Goal: Register for event/course

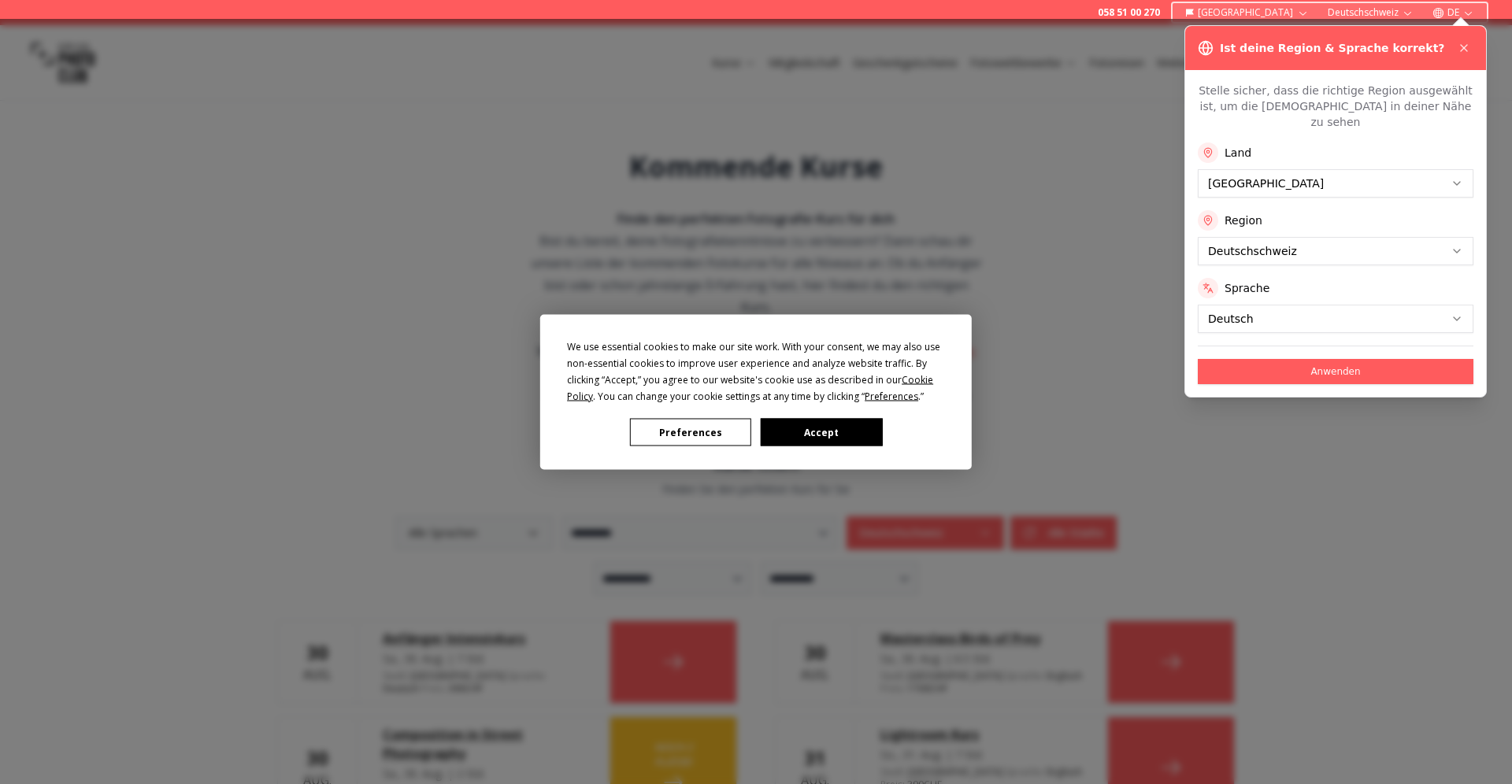
click at [1323, 359] on div "We use essential cookies to make our site work. With your consent, we may also …" at bounding box center [756, 392] width 1512 height 784
click at [1339, 359] on div "We use essential cookies to make our site work. With your consent, we may also …" at bounding box center [756, 392] width 1512 height 784
click at [1467, 52] on div "We use essential cookies to make our site work. With your consent, we may also …" at bounding box center [756, 392] width 1512 height 784
click at [1462, 51] on div "We use essential cookies to make our site work. With your consent, we may also …" at bounding box center [756, 392] width 1512 height 784
click at [696, 435] on button "Preferences" at bounding box center [691, 432] width 122 height 27
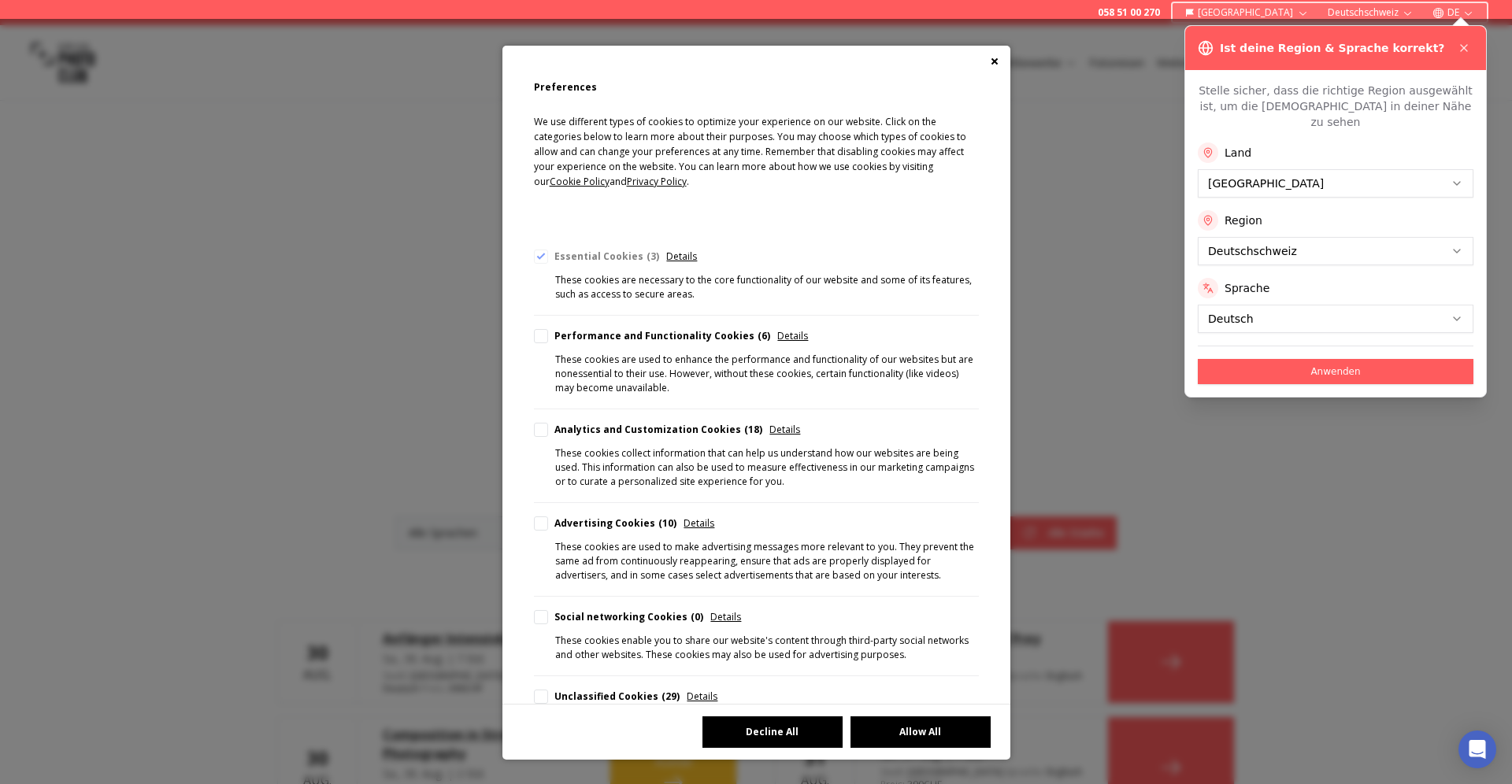
click at [763, 728] on button "Decline All" at bounding box center [773, 732] width 140 height 32
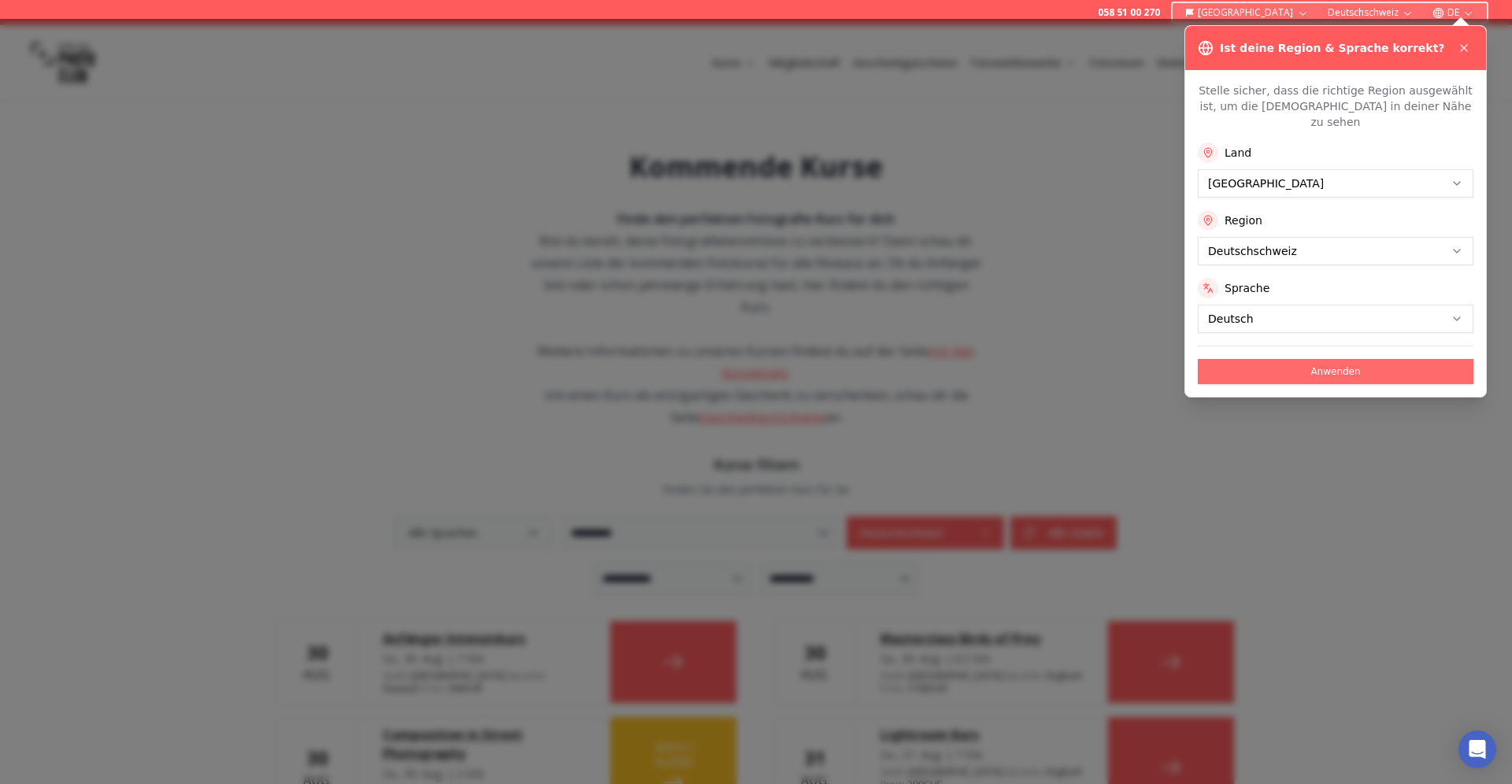
click at [1330, 359] on button "Anwenden" at bounding box center [1336, 371] width 276 height 25
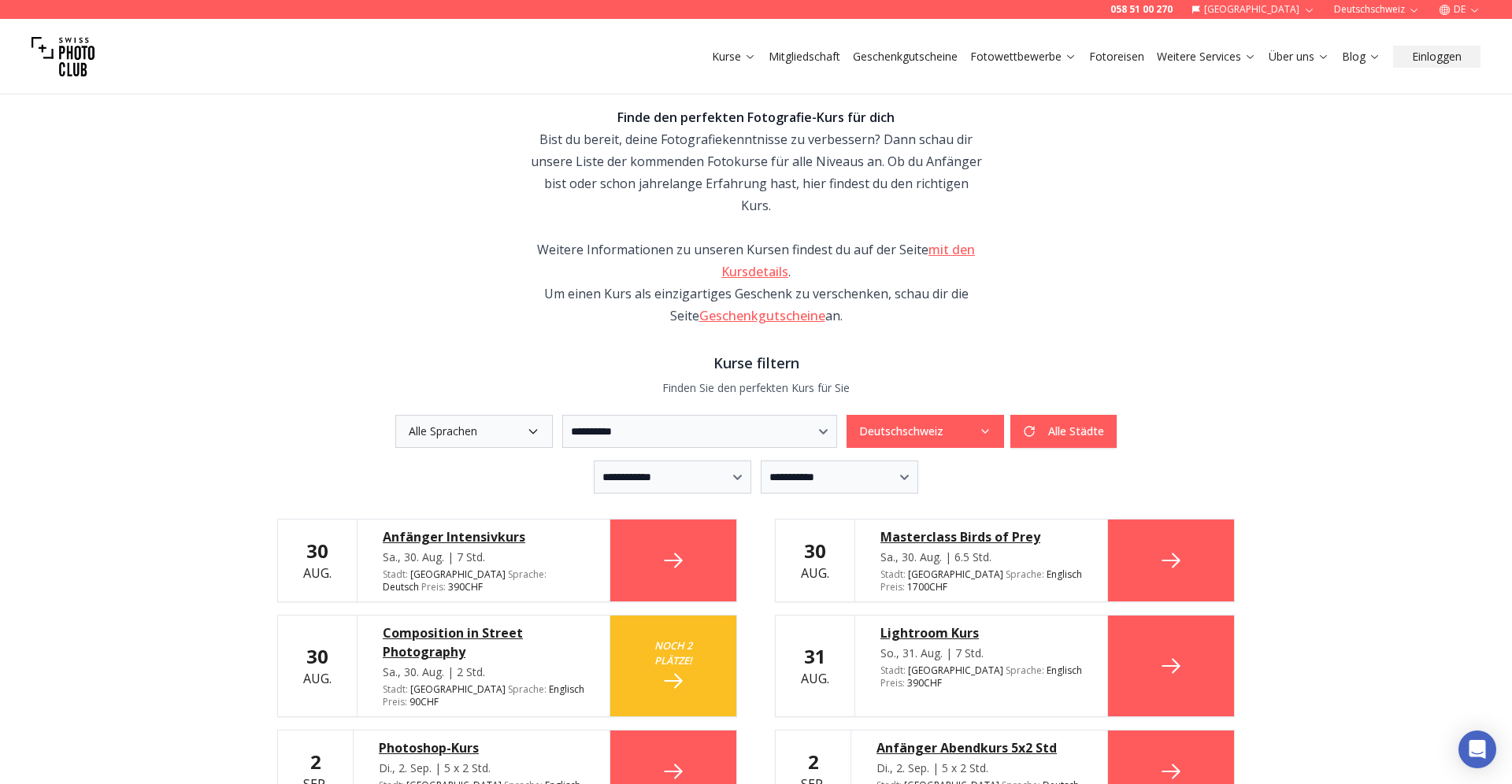
scroll to position [98, 0]
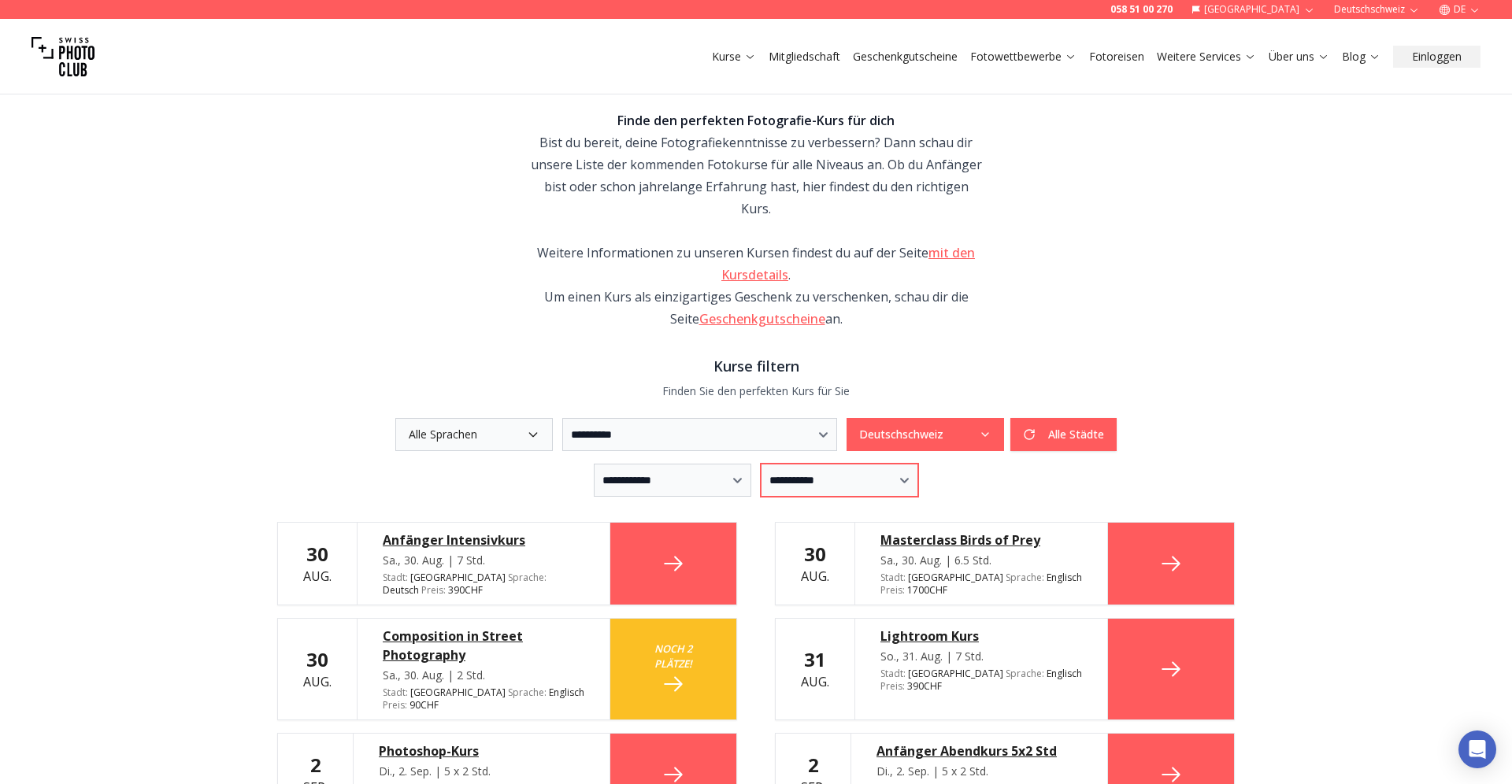
select select "*"
click option "*********" at bounding box center [0, 0] width 0 height 0
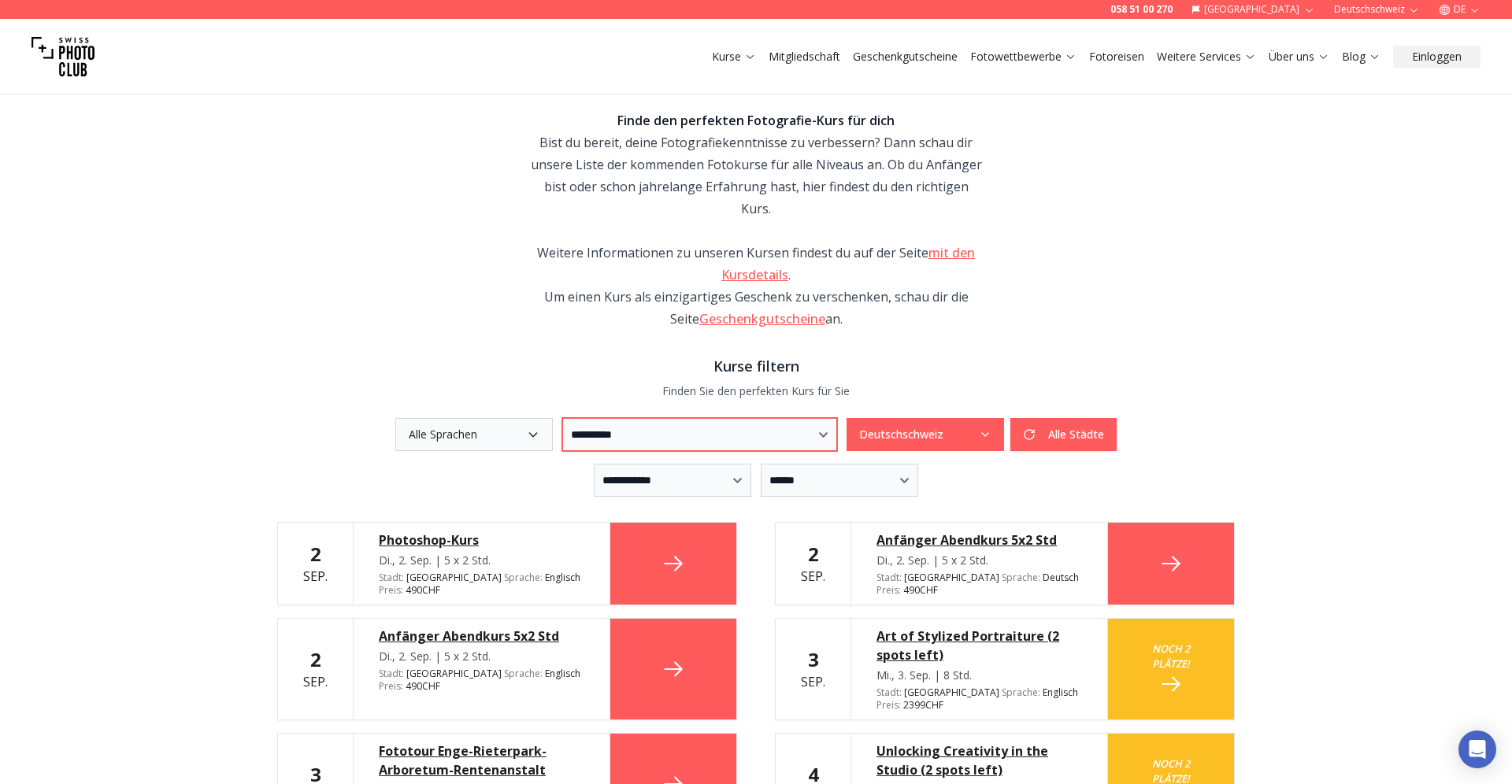
click at [563, 418] on select "**********" at bounding box center [699, 434] width 275 height 33
click at [1116, 418] on button "Alle Städte" at bounding box center [1063, 434] width 106 height 33
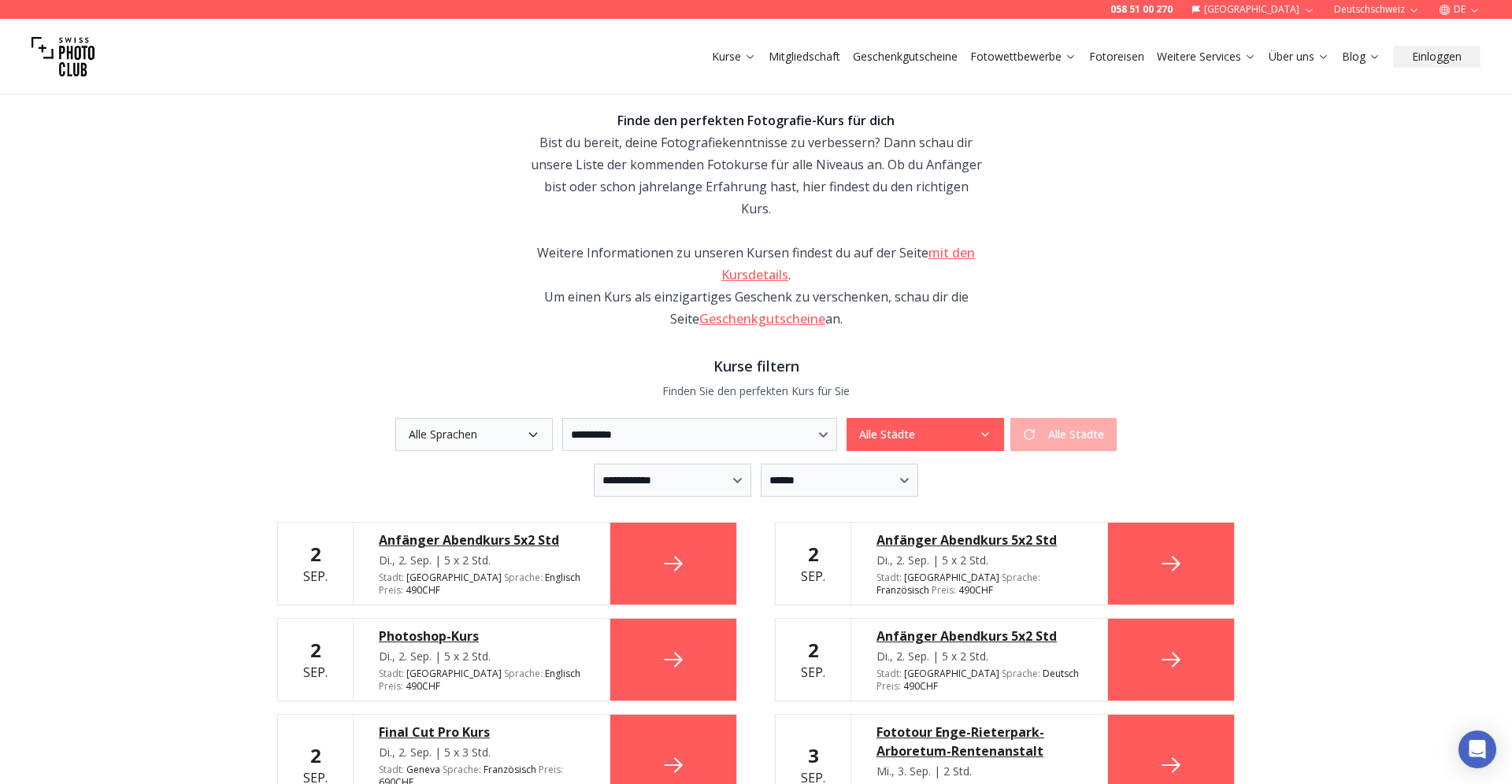
click at [1116, 418] on div "Alle Städte Alle Städte" at bounding box center [982, 434] width 271 height 33
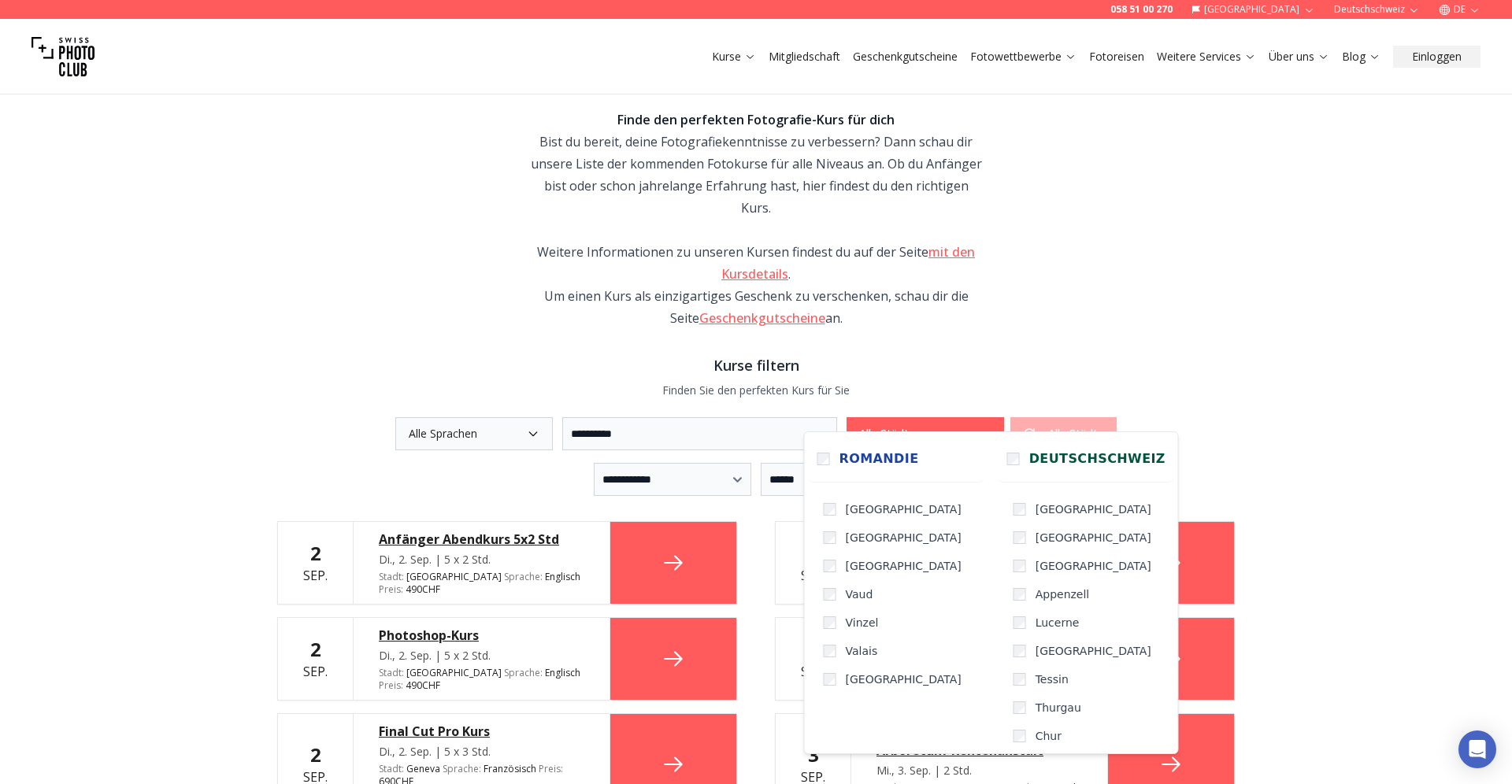
click at [991, 427] on icon "button" at bounding box center [985, 433] width 13 height 13
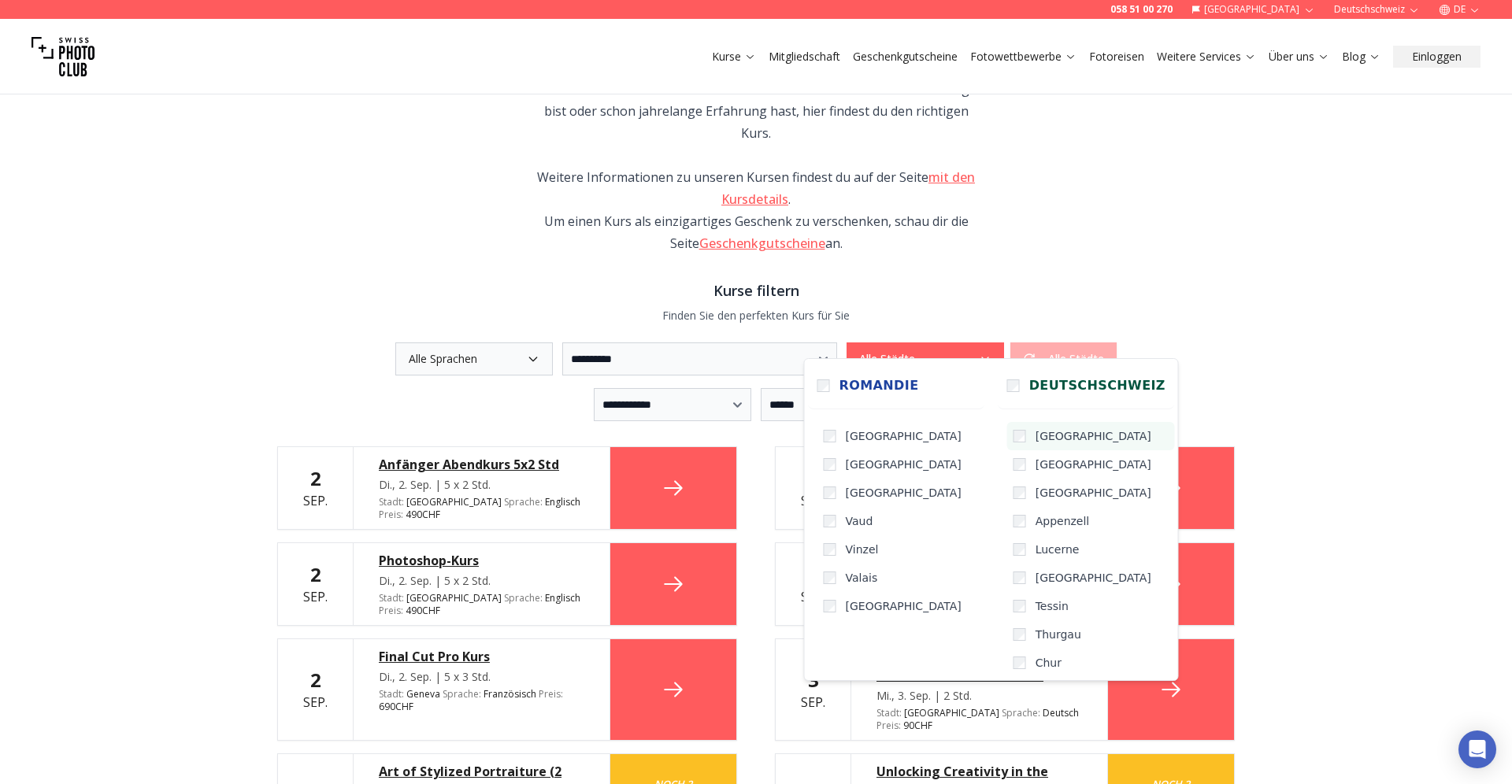
scroll to position [168, 0]
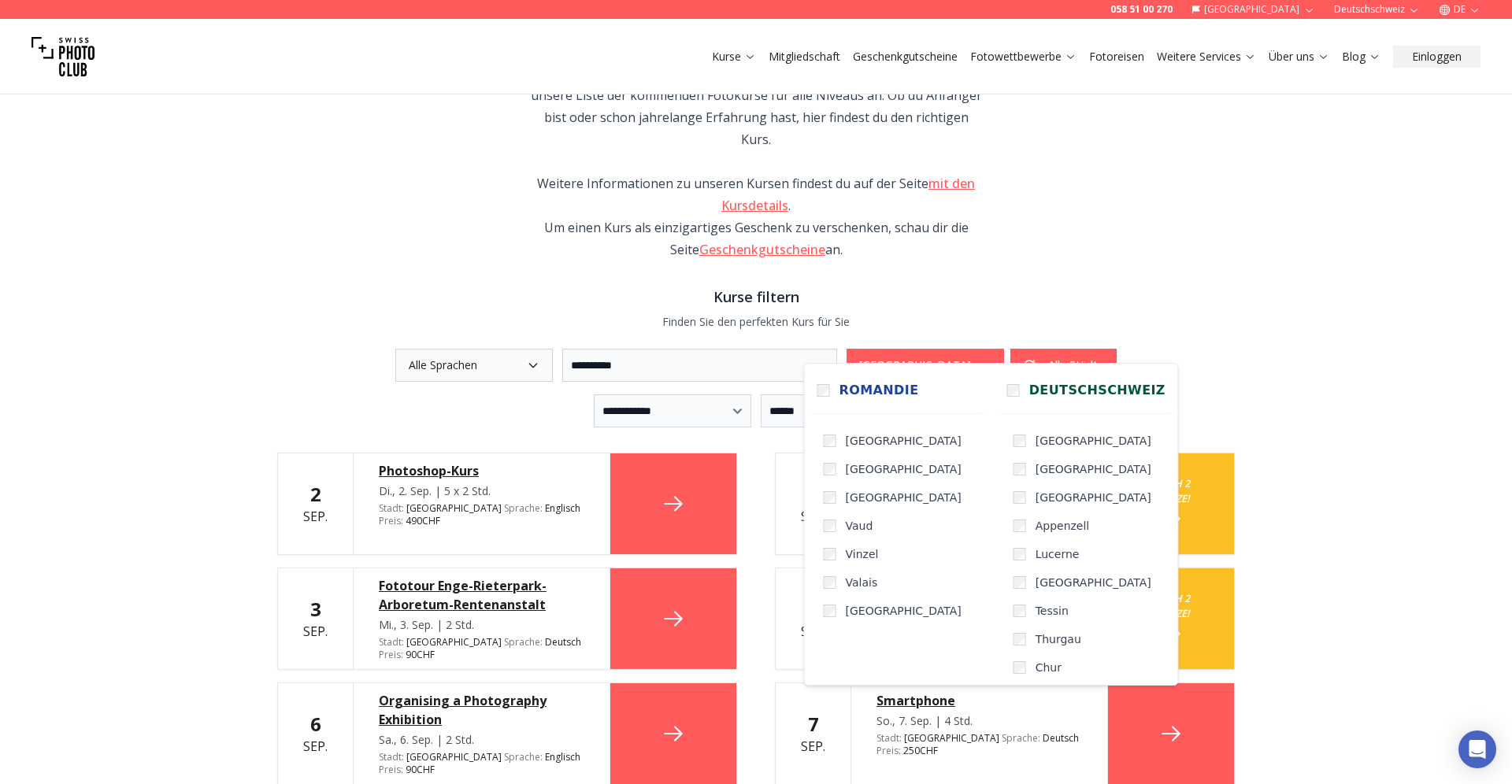
click at [1316, 403] on div "**********" at bounding box center [756, 777] width 1512 height 1740
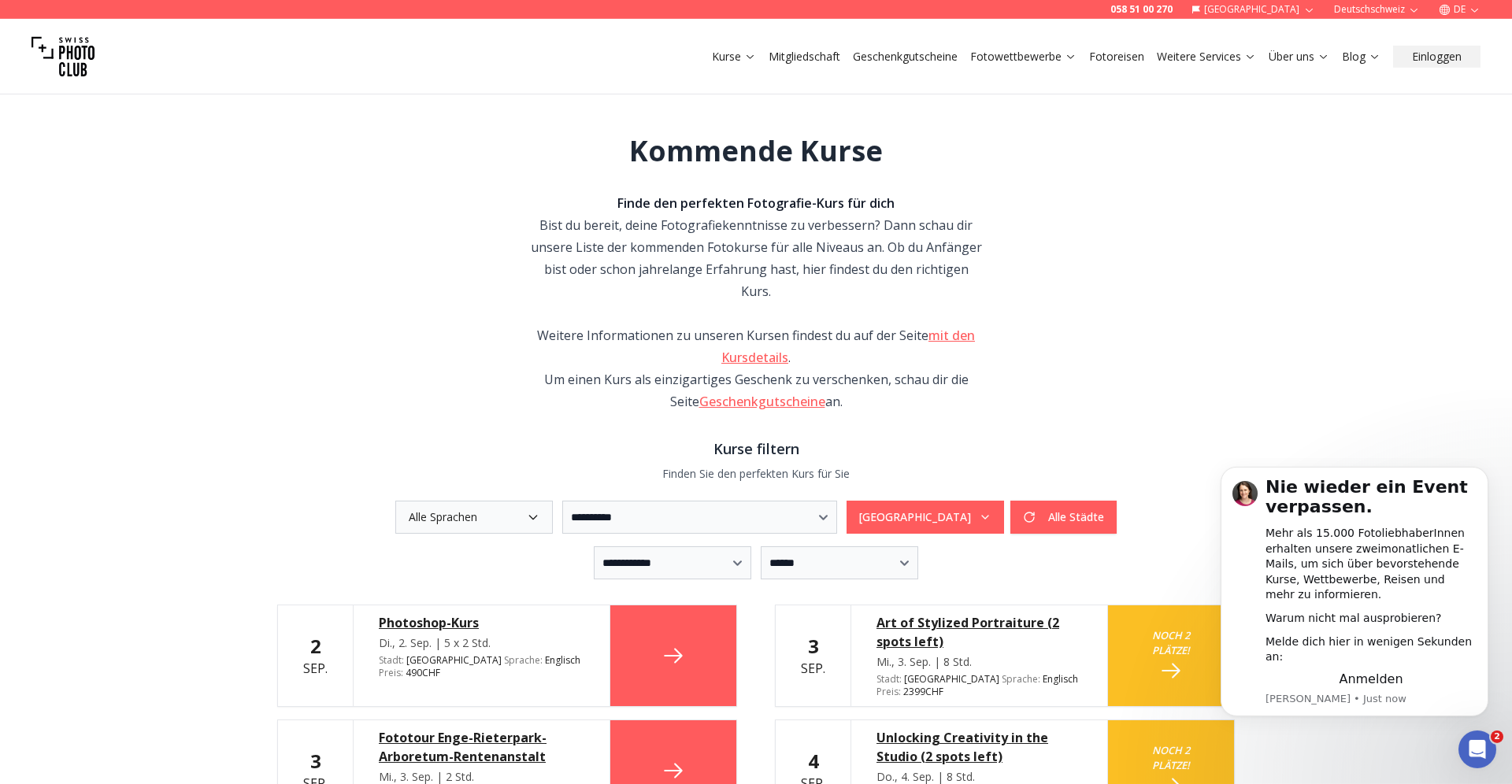
scroll to position [17, 0]
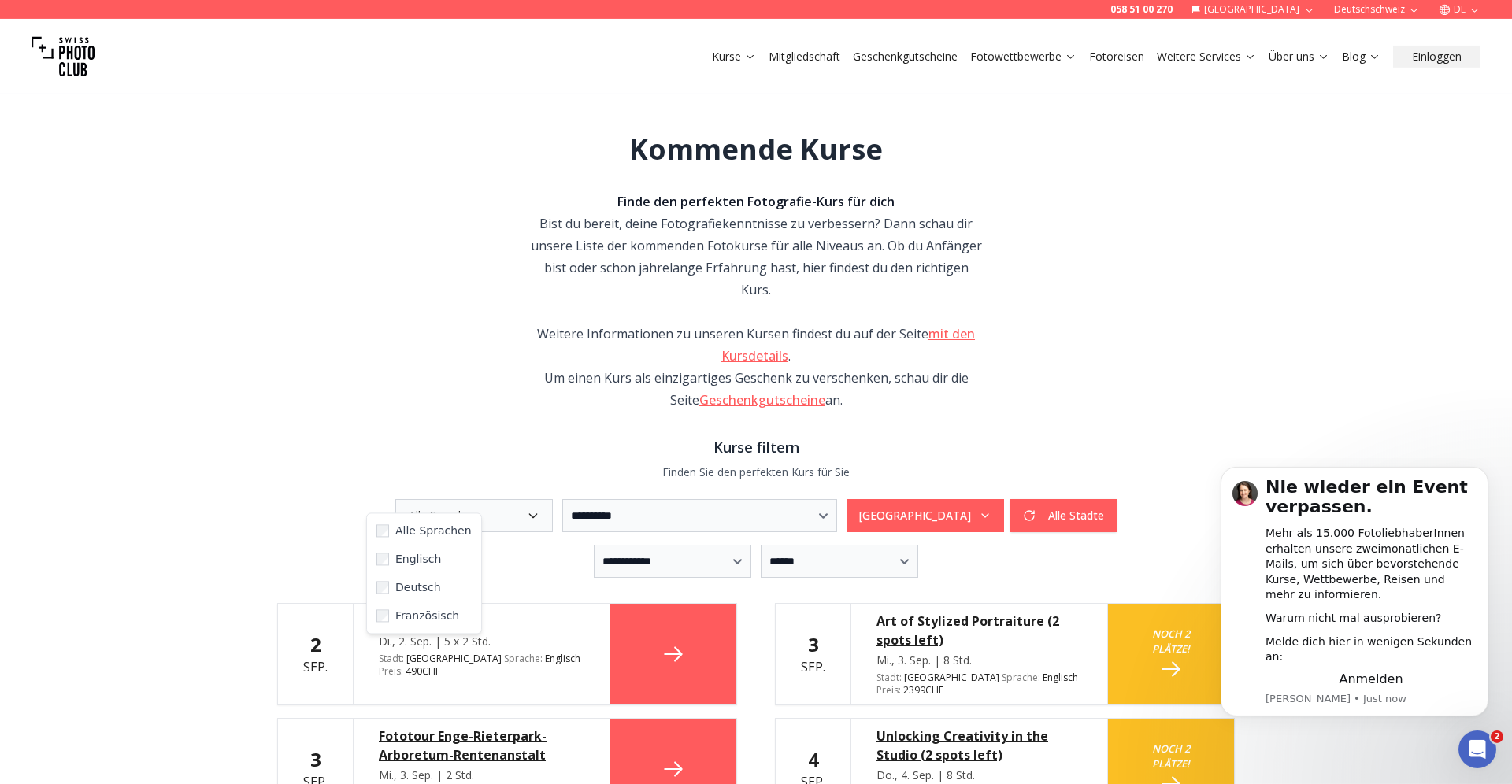
click at [527, 509] on icon "button" at bounding box center [533, 515] width 13 height 13
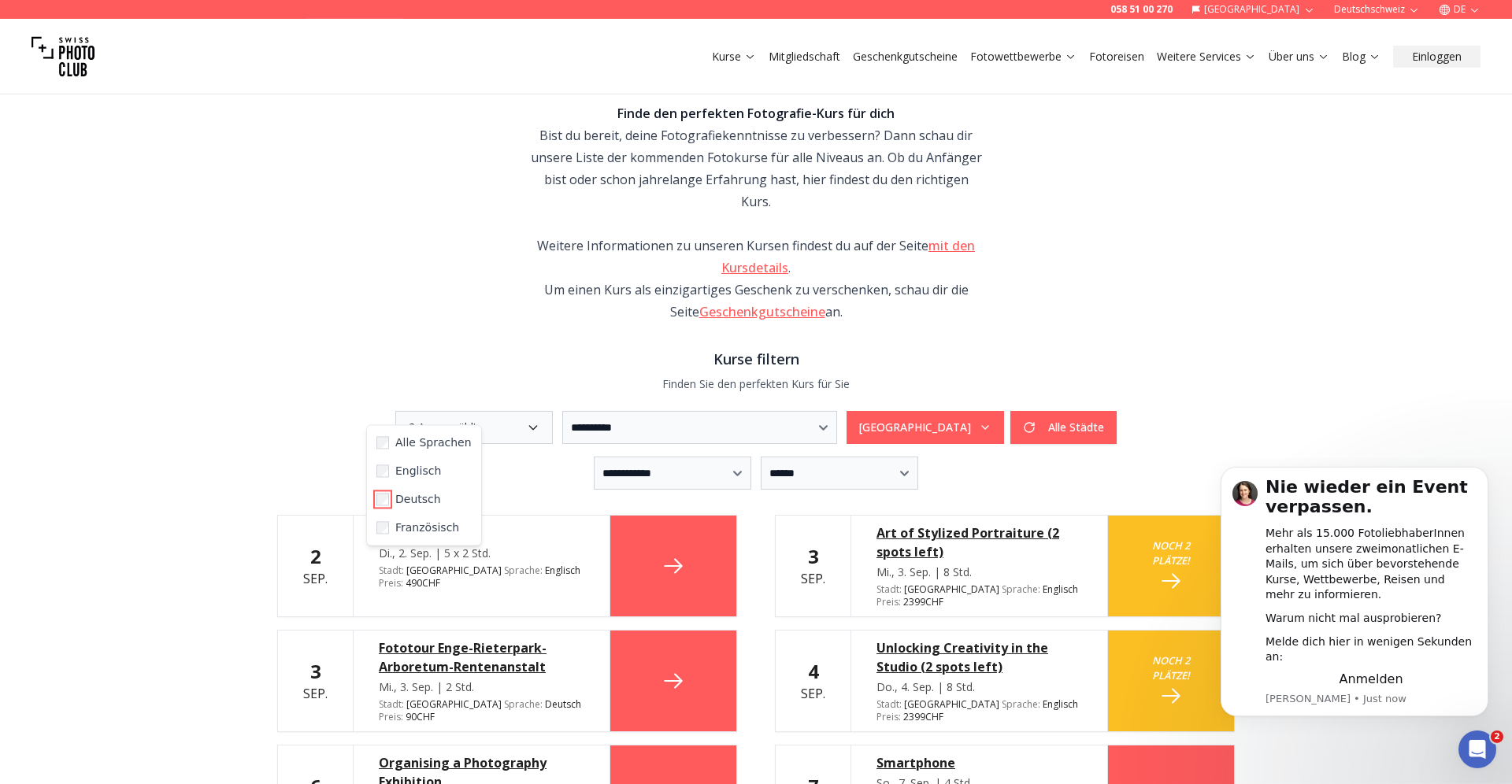
scroll to position [104, 0]
